Goal: Information Seeking & Learning: Learn about a topic

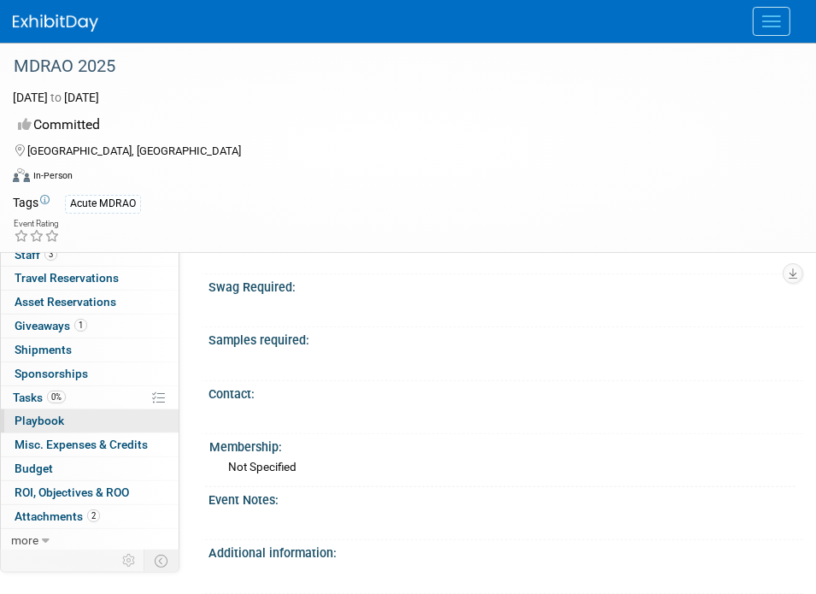
scroll to position [990, 0]
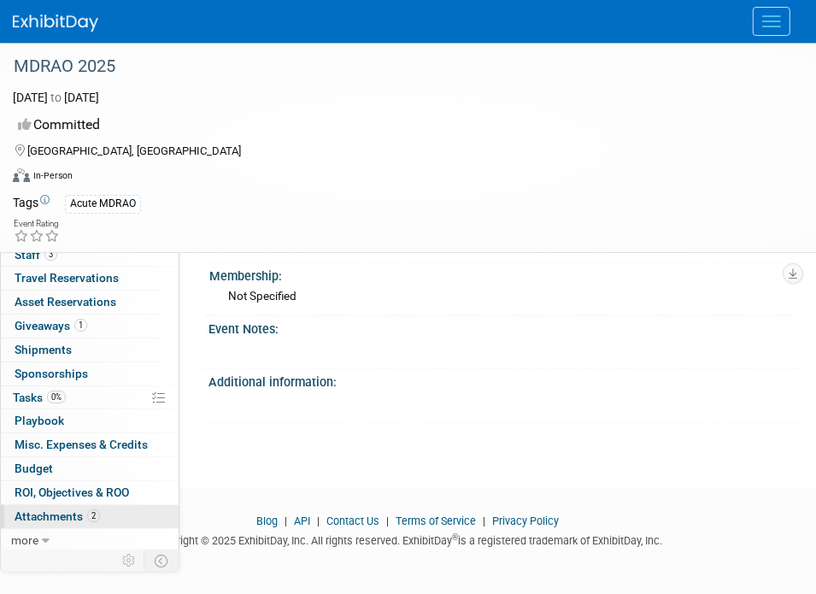
click at [102, 515] on link "2 Attachments 2" at bounding box center [90, 516] width 178 height 23
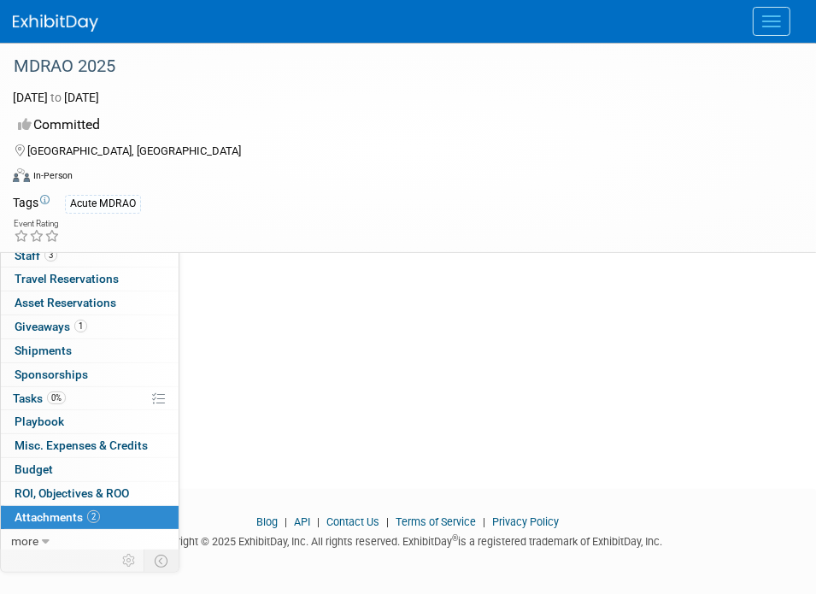
scroll to position [0, 0]
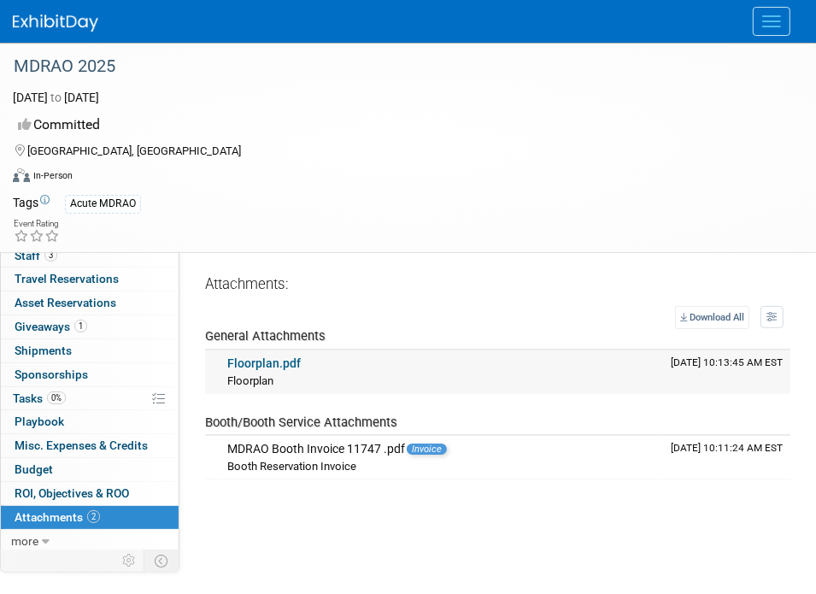
click at [279, 365] on link "Floorplan.pdf" at bounding box center [263, 363] width 73 height 14
click at [345, 450] on div "MDRAO Booth Invoice 11747 .pdf Invoice" at bounding box center [442, 449] width 430 height 15
click at [306, 447] on div "MDRAO Booth Invoice 11747 .pdf Invoice" at bounding box center [442, 449] width 430 height 15
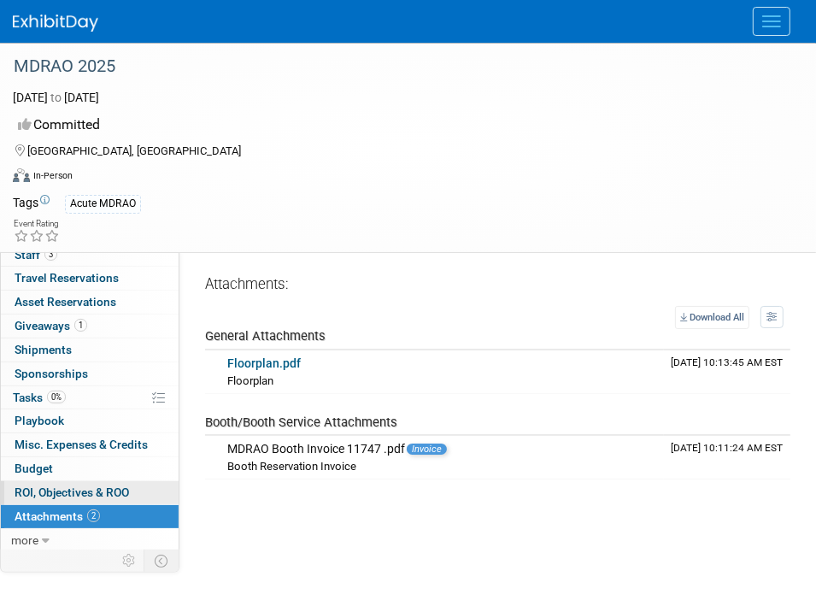
click at [90, 485] on span "ROI, Objectives & ROO 0" at bounding box center [72, 492] width 114 height 14
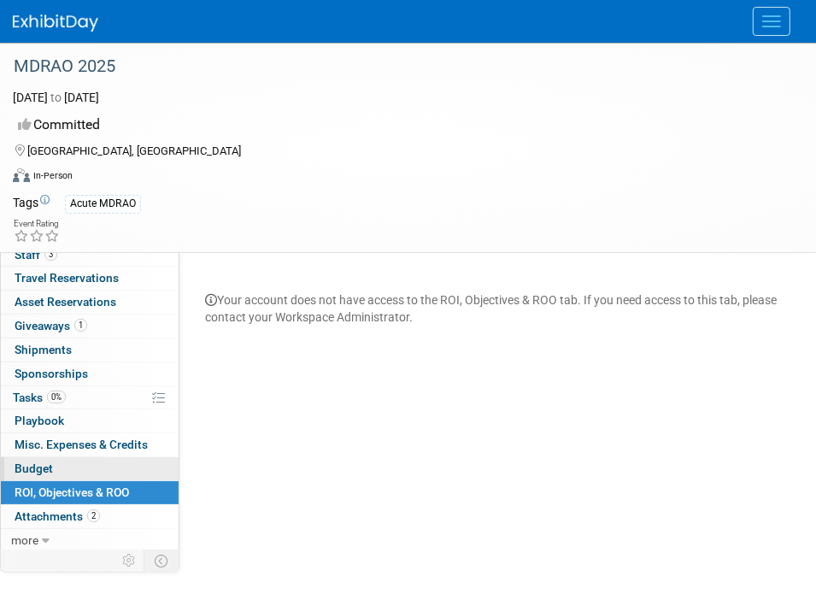
click at [54, 460] on link "Budget" at bounding box center [90, 468] width 178 height 23
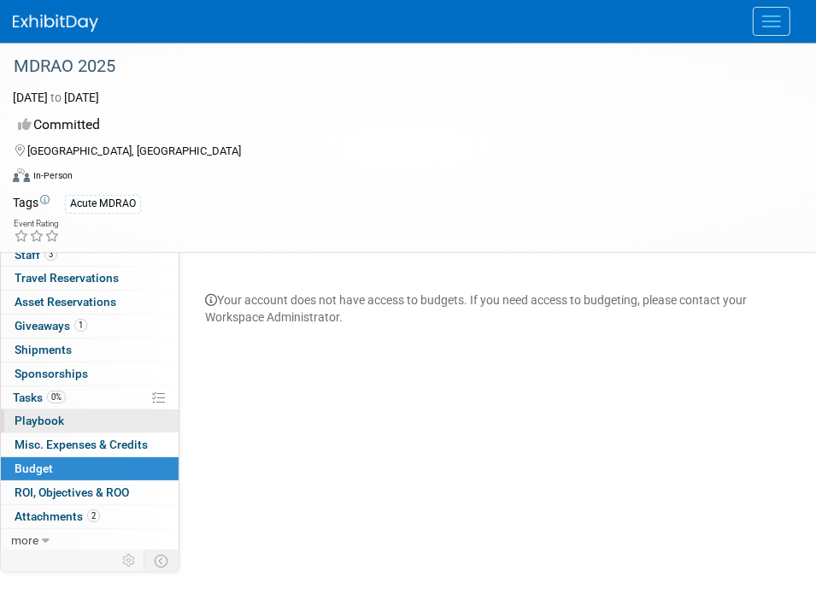
click at [69, 430] on link "0 Playbook 0" at bounding box center [90, 420] width 178 height 23
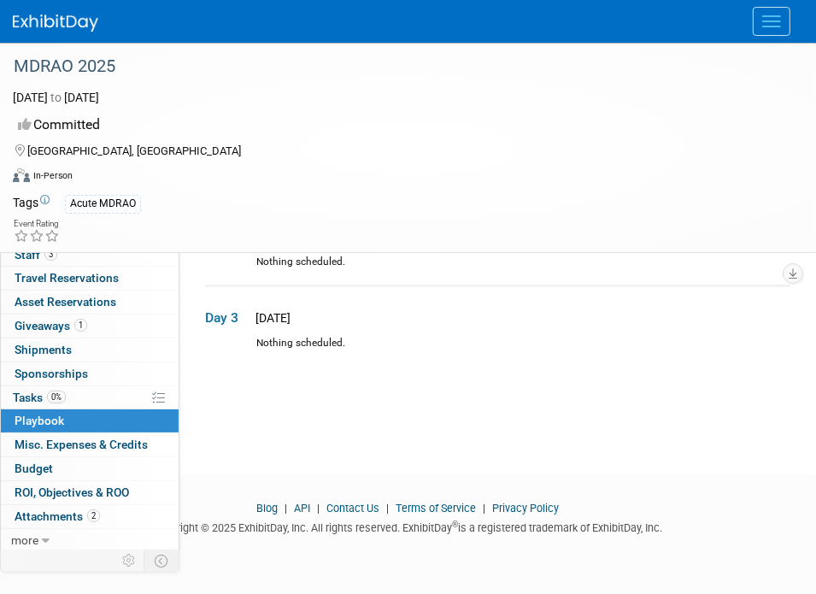
scroll to position [0, 0]
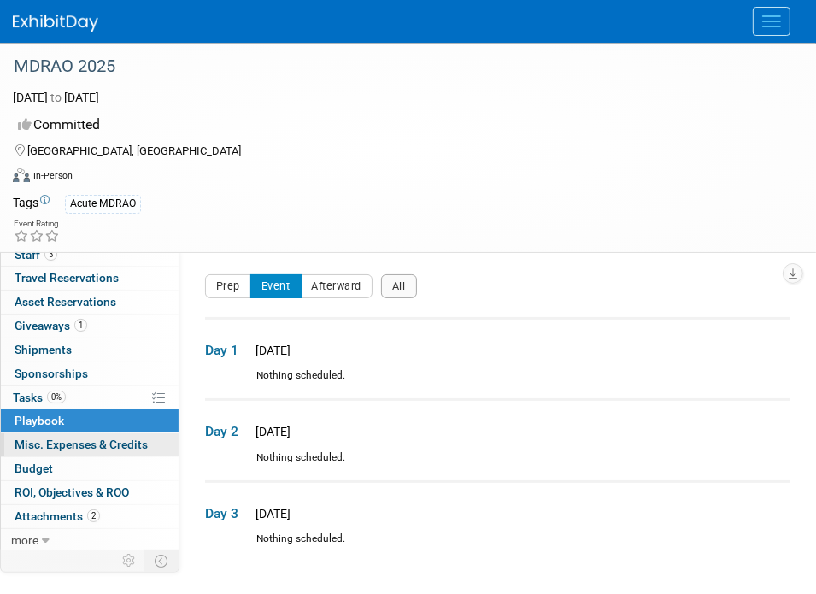
click at [62, 437] on span "Misc. Expenses & Credits 0" at bounding box center [81, 444] width 133 height 14
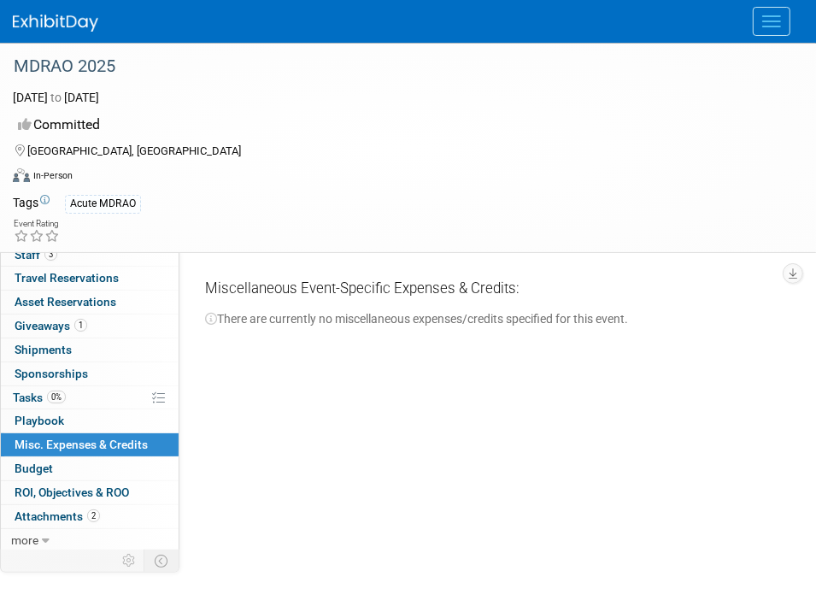
click at [62, 401] on span "Tasks 0%" at bounding box center [39, 397] width 53 height 14
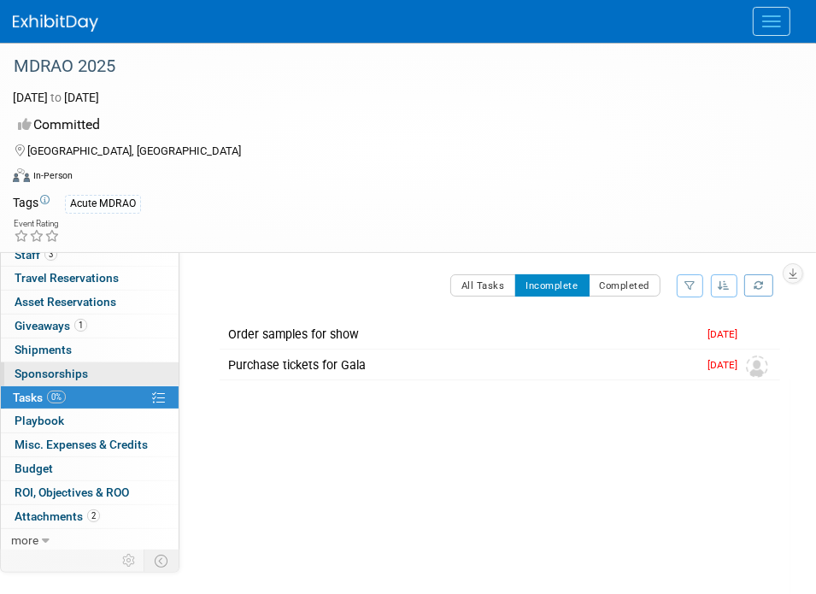
click at [79, 373] on span "Sponsorships 0" at bounding box center [51, 373] width 73 height 14
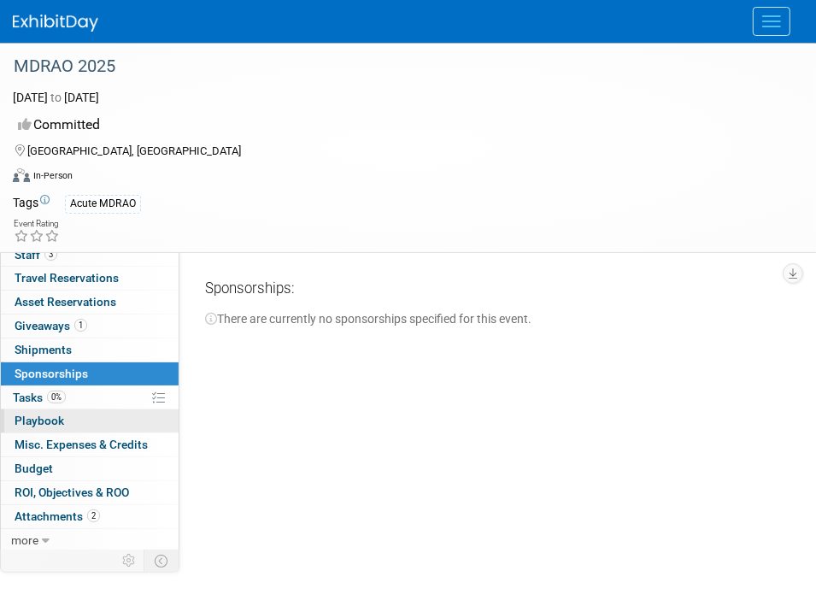
click at [104, 412] on link "0 Playbook 0" at bounding box center [90, 420] width 178 height 23
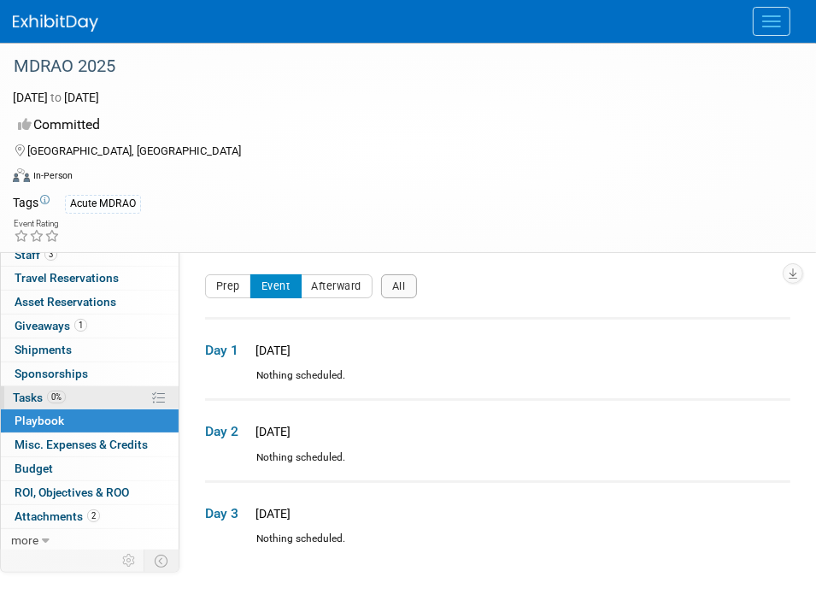
click at [102, 399] on link "0% Tasks 0%" at bounding box center [90, 397] width 178 height 23
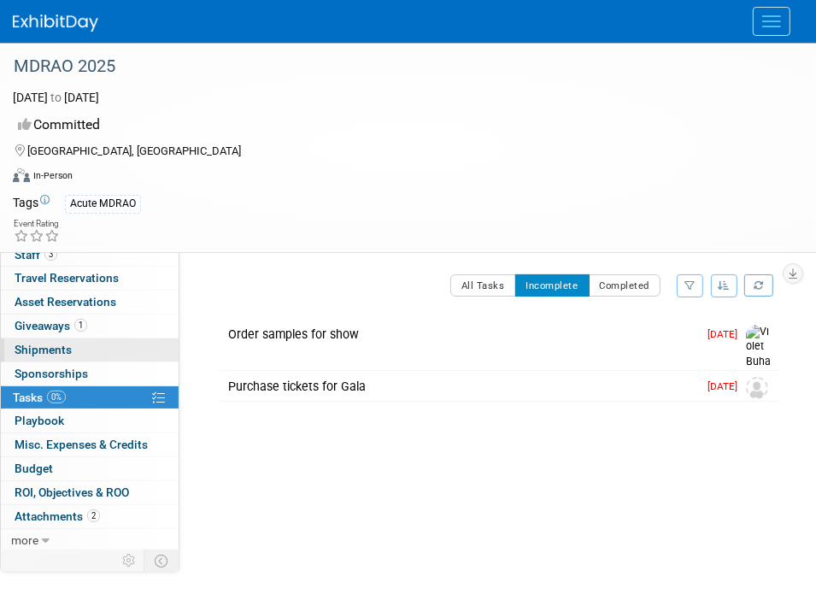
click at [97, 347] on link "0 Shipments 0" at bounding box center [90, 349] width 178 height 23
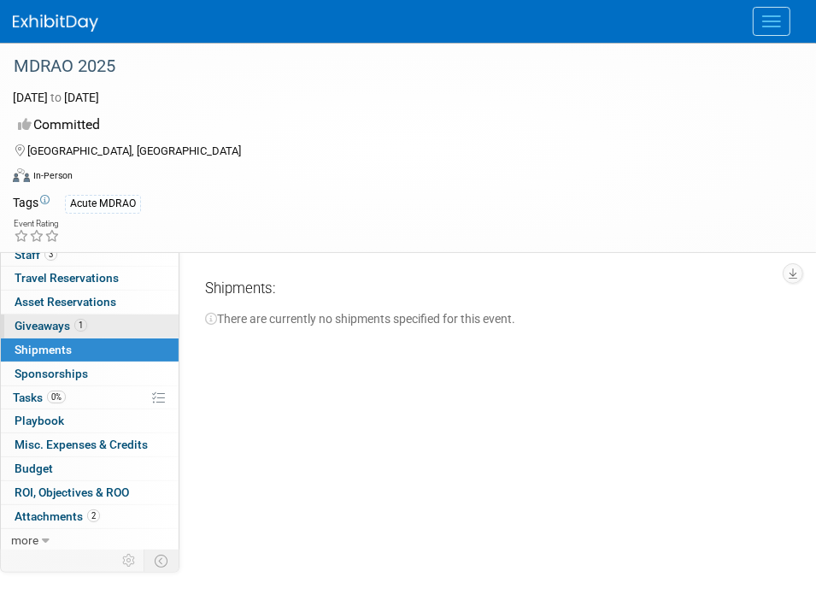
click at [111, 330] on link "1 Giveaways 1" at bounding box center [90, 325] width 178 height 23
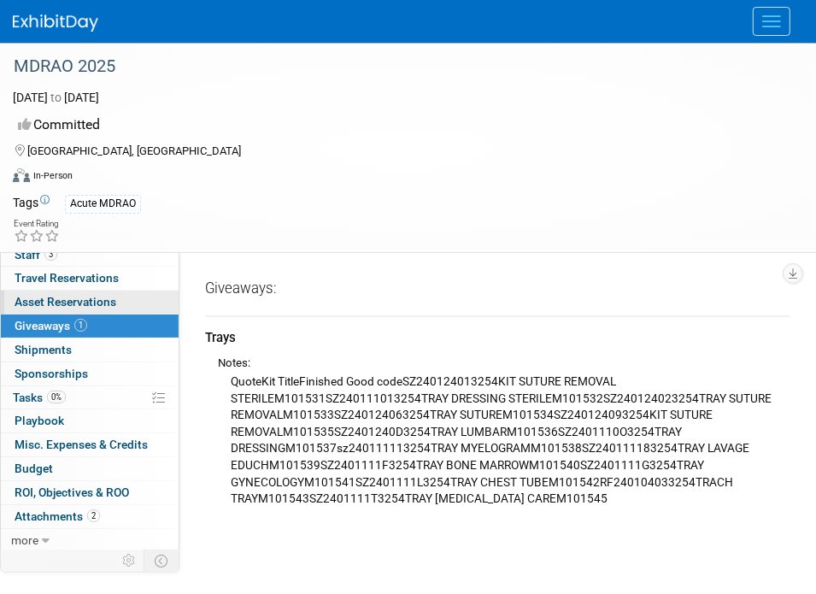
click at [37, 293] on link "0 Asset Reservations 0" at bounding box center [90, 301] width 178 height 23
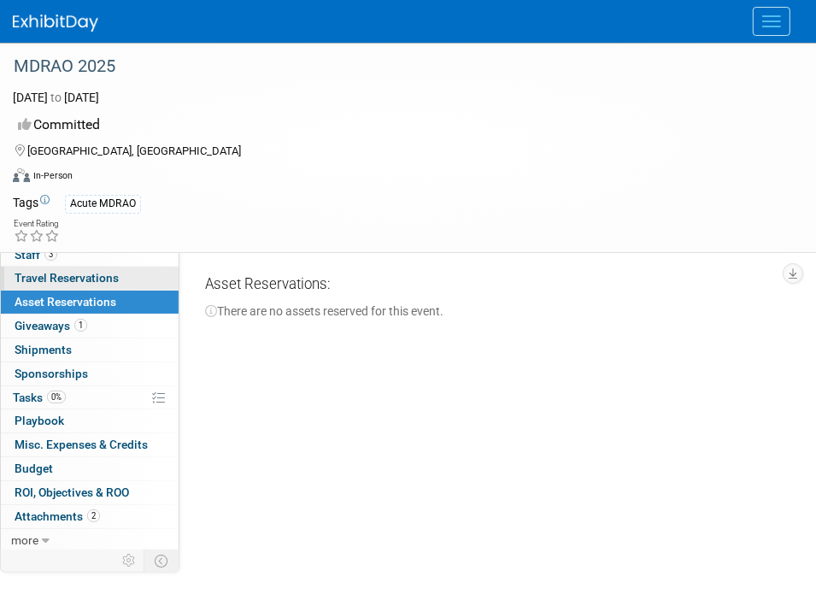
click at [61, 283] on span "Travel Reservations 0" at bounding box center [67, 278] width 104 height 14
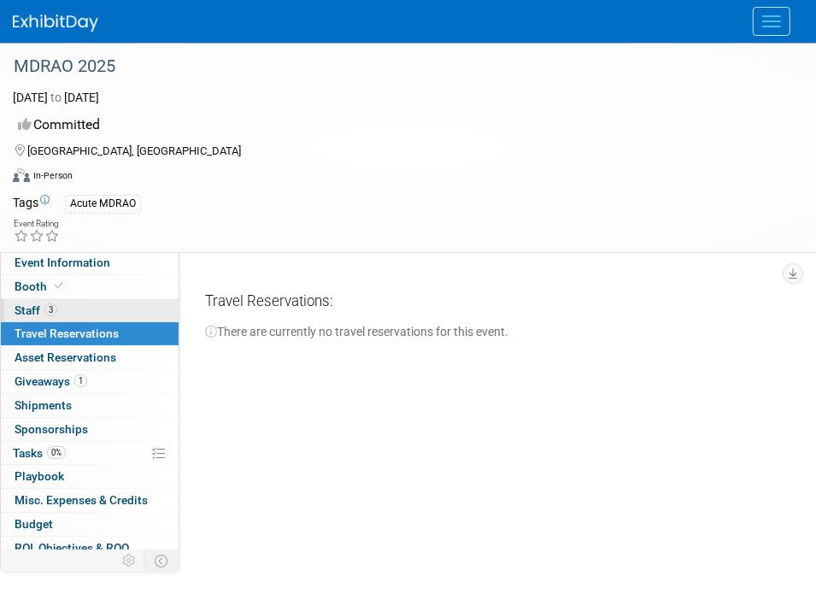
click at [61, 299] on link "3 Staff 3" at bounding box center [90, 310] width 178 height 23
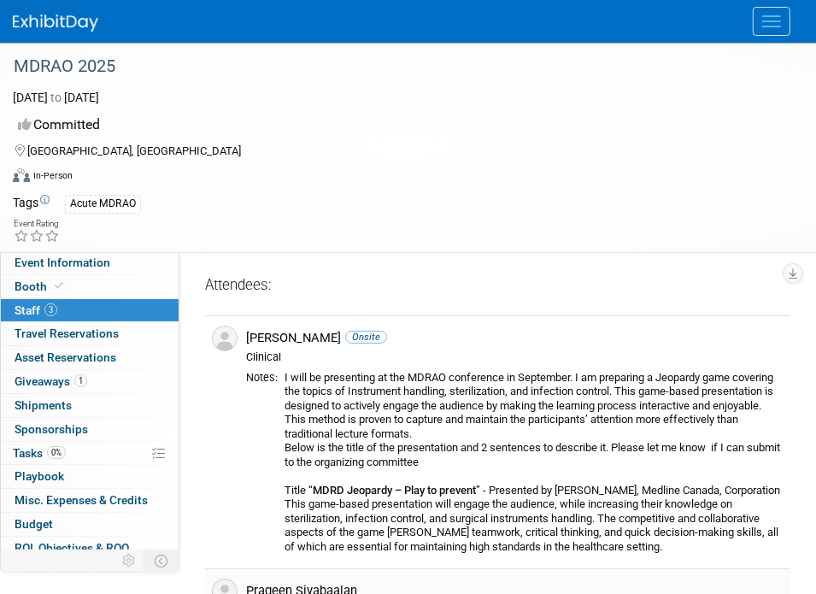
scroll to position [290, 0]
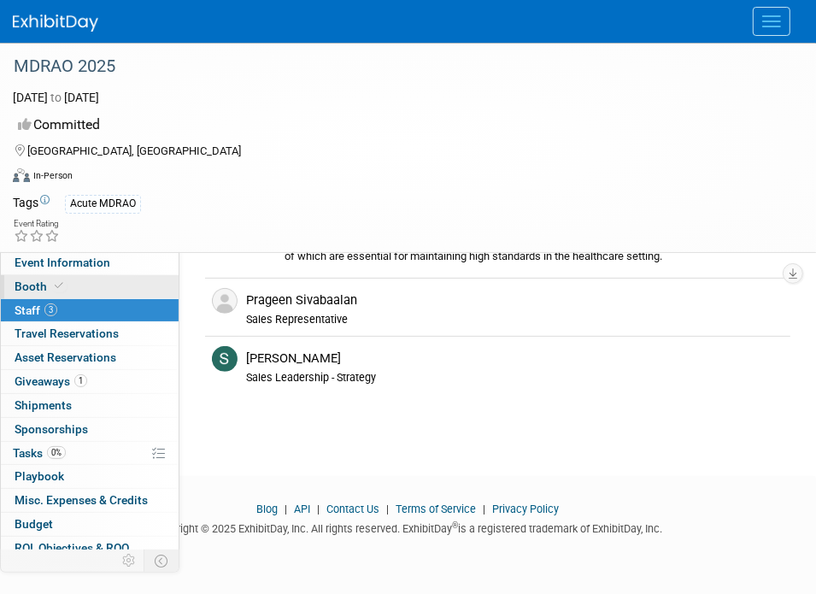
click at [37, 284] on span "Booth" at bounding box center [41, 286] width 52 height 14
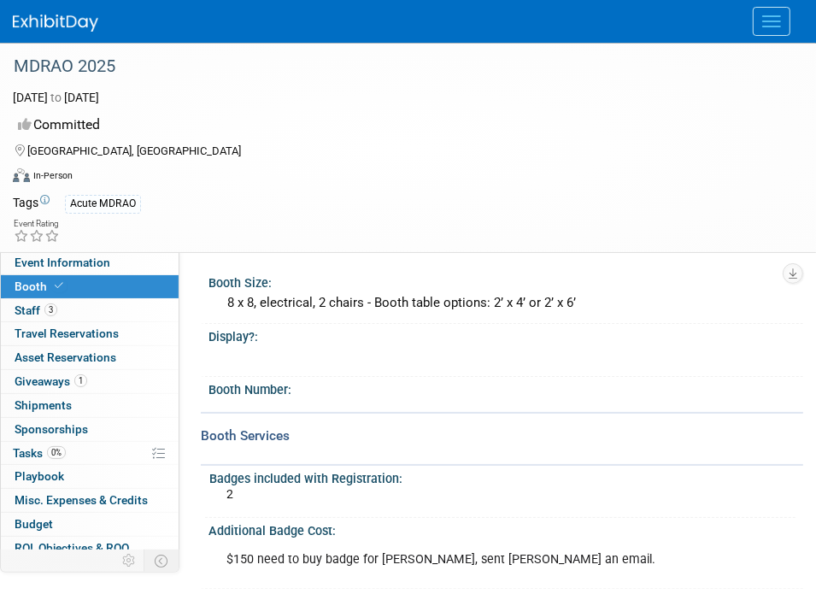
scroll to position [171, 0]
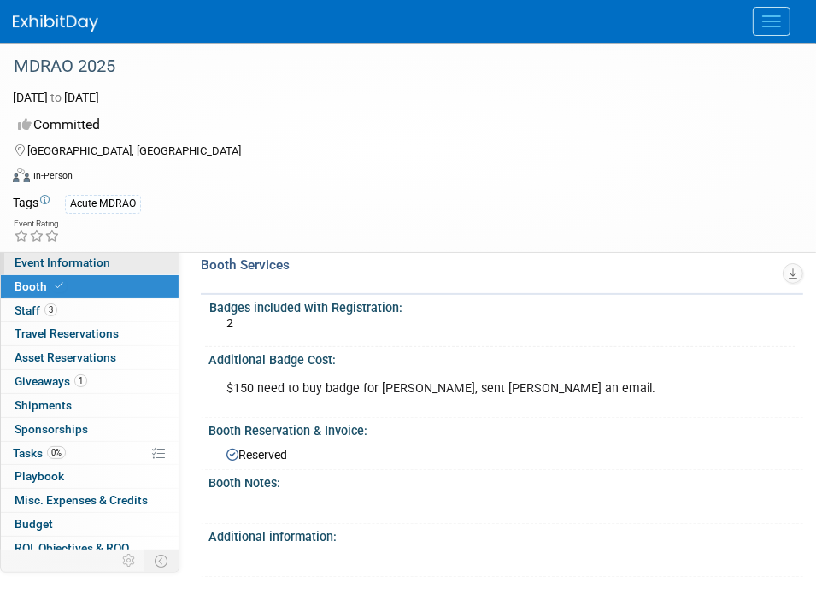
click at [66, 262] on span "Event Information" at bounding box center [63, 262] width 96 height 14
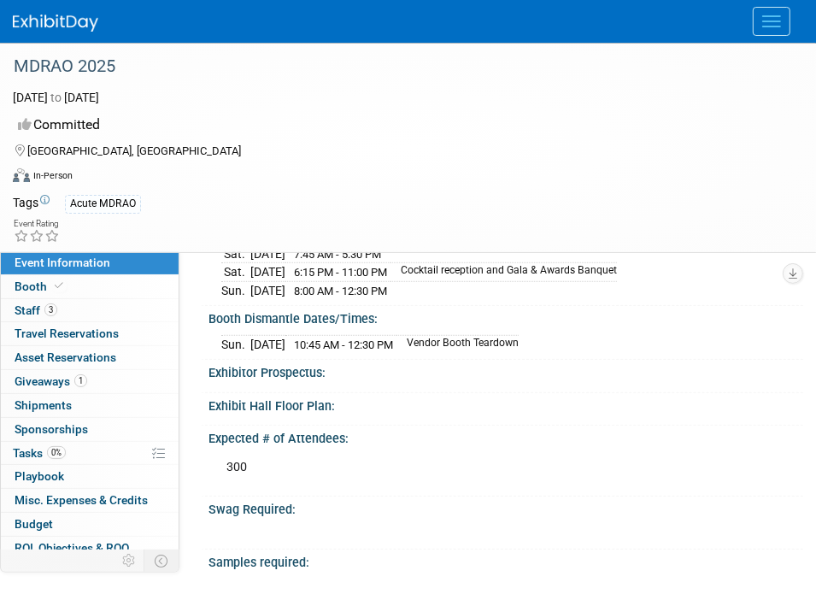
scroll to position [427, 0]
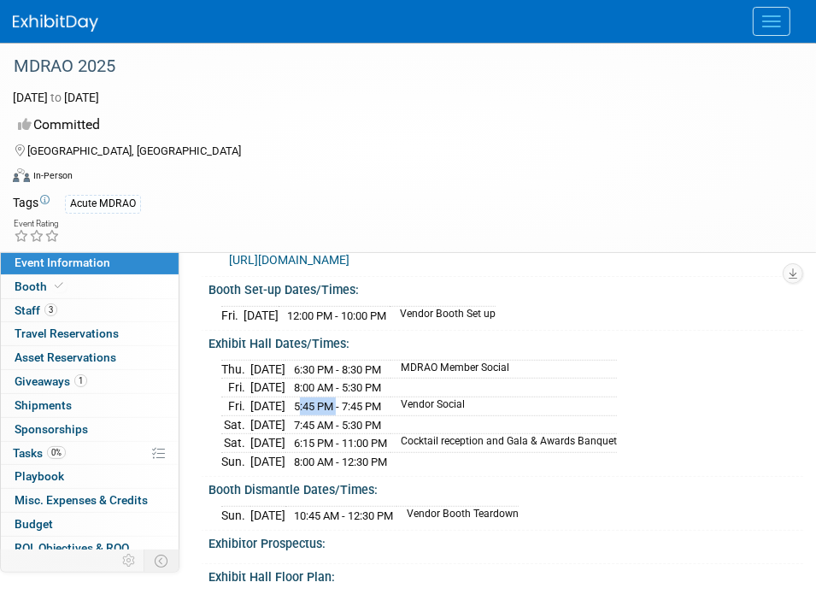
drag, startPoint x: 334, startPoint y: 406, endPoint x: 367, endPoint y: 406, distance: 33.3
click at [367, 406] on td "5:45 PM - 7:45 PM" at bounding box center [337, 405] width 105 height 19
